Goal: Task Accomplishment & Management: Manage account settings

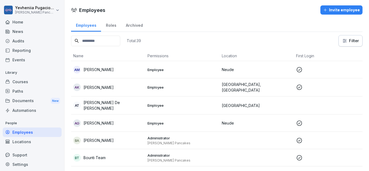
click at [20, 132] on div "Employees" at bounding box center [32, 131] width 59 height 9
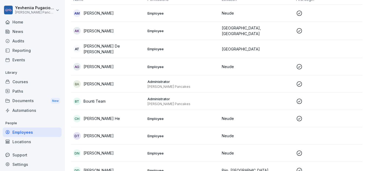
click at [97, 46] on p "[PERSON_NAME] De [PERSON_NAME]" at bounding box center [113, 48] width 60 height 11
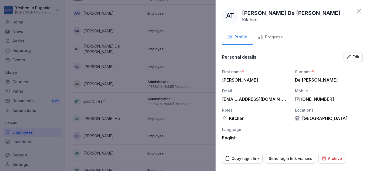
click at [272, 40] on div "Progress" at bounding box center [270, 37] width 25 height 6
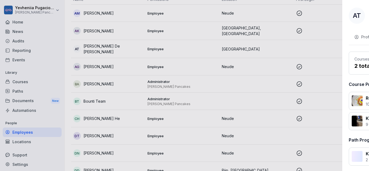
click at [177, 77] on div at bounding box center [184, 85] width 369 height 171
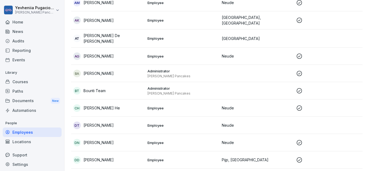
scroll to position [67, 0]
click at [105, 126] on p "[PERSON_NAME]" at bounding box center [98, 125] width 30 height 6
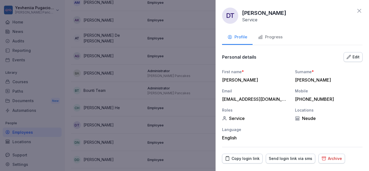
click at [263, 42] on button "Progress" at bounding box center [270, 37] width 35 height 15
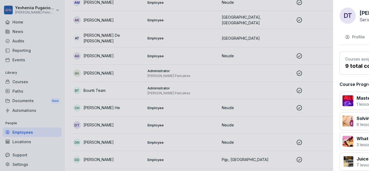
click at [197, 71] on div at bounding box center [184, 85] width 369 height 171
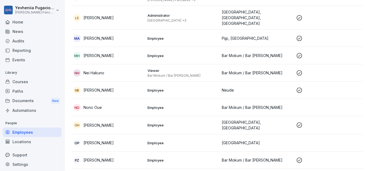
scroll to position [356, 0]
click at [142, 139] on div "OP Oona Penttinen" at bounding box center [108, 143] width 70 height 8
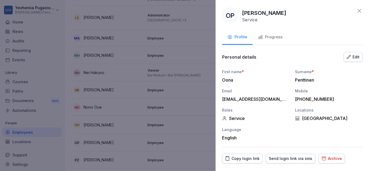
click at [270, 36] on div "Progress" at bounding box center [270, 37] width 25 height 6
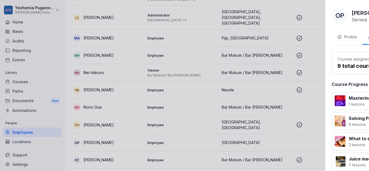
click at [102, 116] on div at bounding box center [184, 85] width 369 height 171
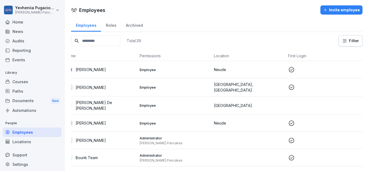
scroll to position [0, 0]
